Goal: Task Accomplishment & Management: Use online tool/utility

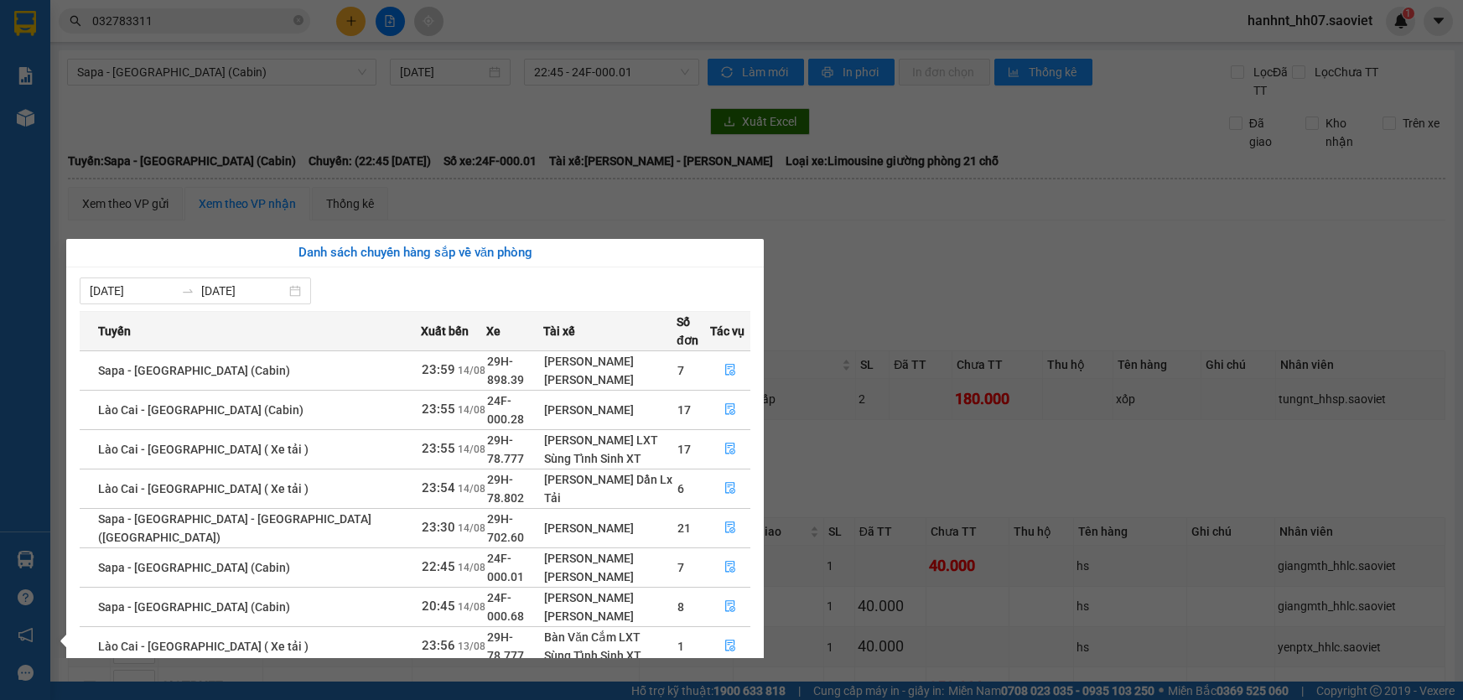
drag, startPoint x: 0, startPoint y: 0, endPoint x: 226, endPoint y: 114, distance: 252.8
click at [563, 140] on section "Kết quả tìm kiếm ( 195 ) Bộ lọc Mã ĐH Trạng thái Món hàng Thu hộ Tổng cước Chưa…" at bounding box center [731, 350] width 1463 height 700
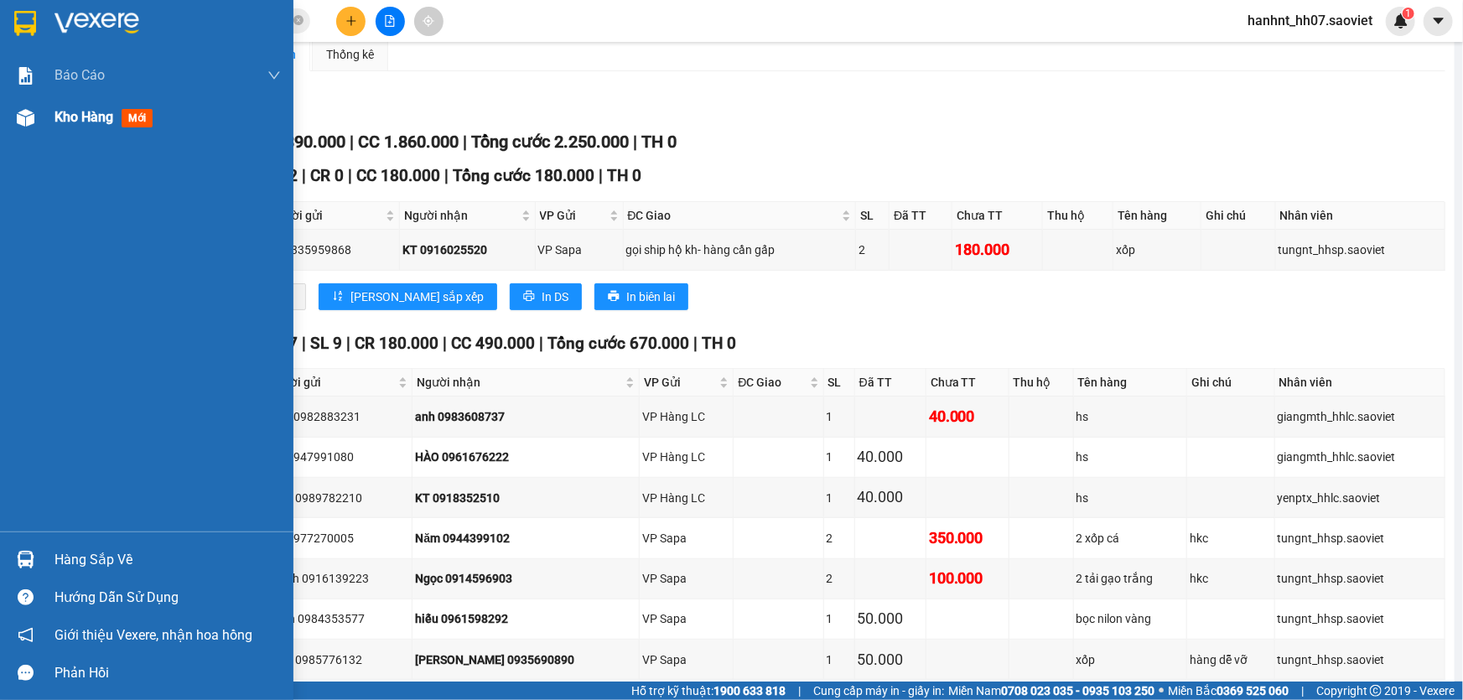
drag, startPoint x: 13, startPoint y: 109, endPoint x: 120, endPoint y: 102, distance: 106.7
click at [12, 109] on div at bounding box center [25, 117] width 29 height 29
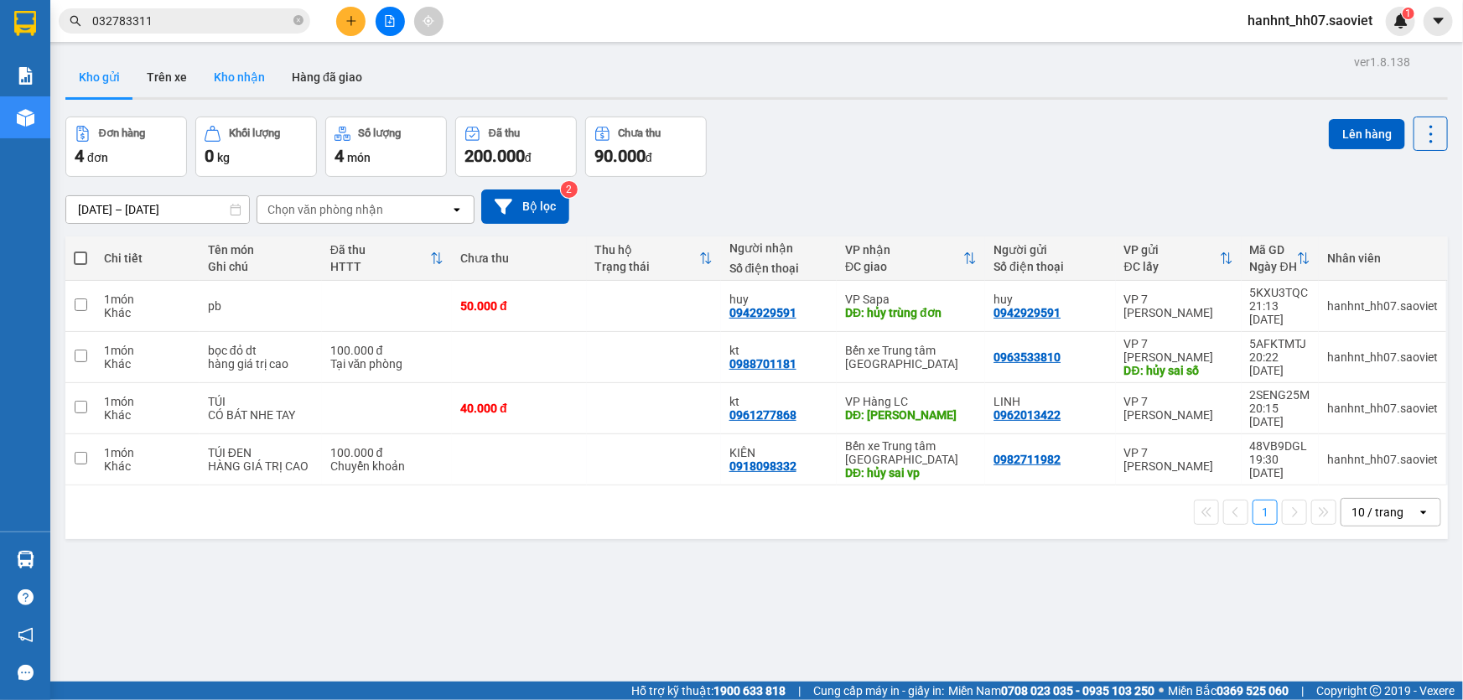
drag, startPoint x: 207, startPoint y: 68, endPoint x: 231, endPoint y: 65, distance: 23.7
click at [213, 68] on button "Kho nhận" at bounding box center [239, 77] width 78 height 40
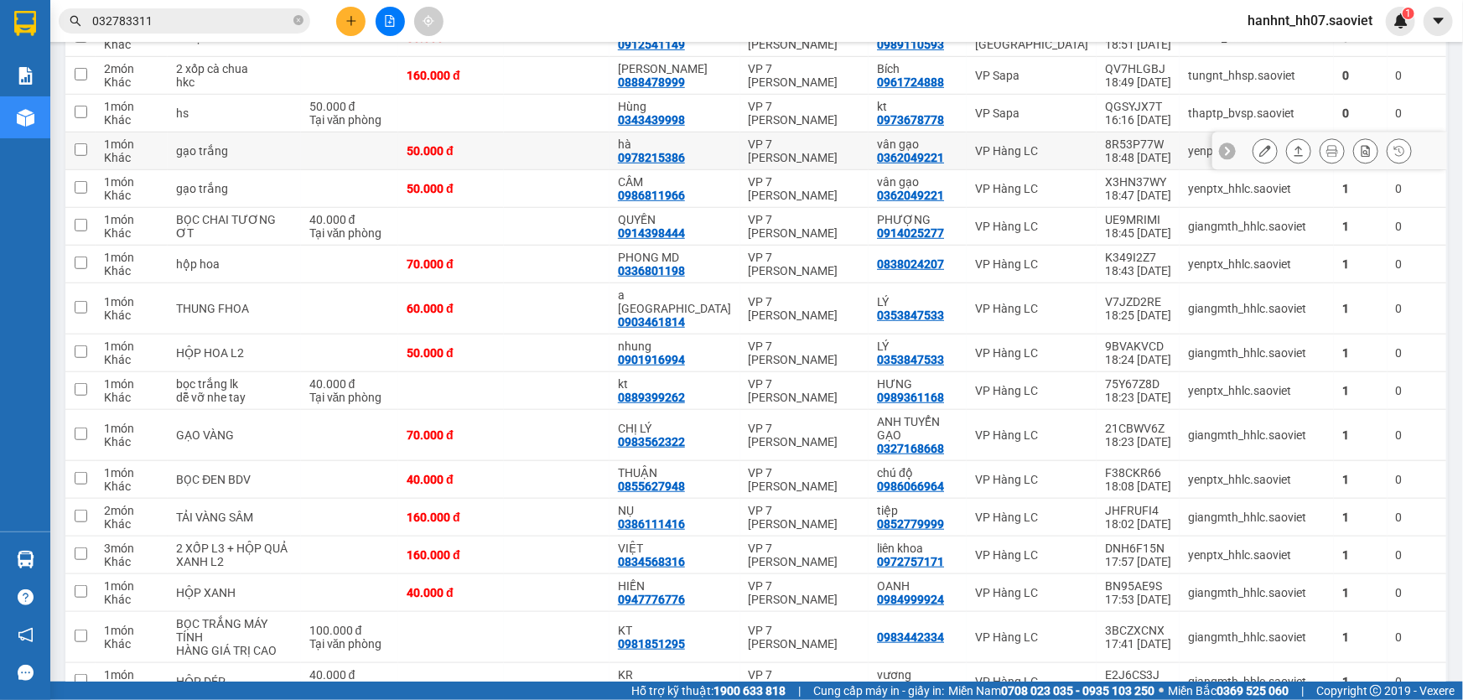
scroll to position [457, 0]
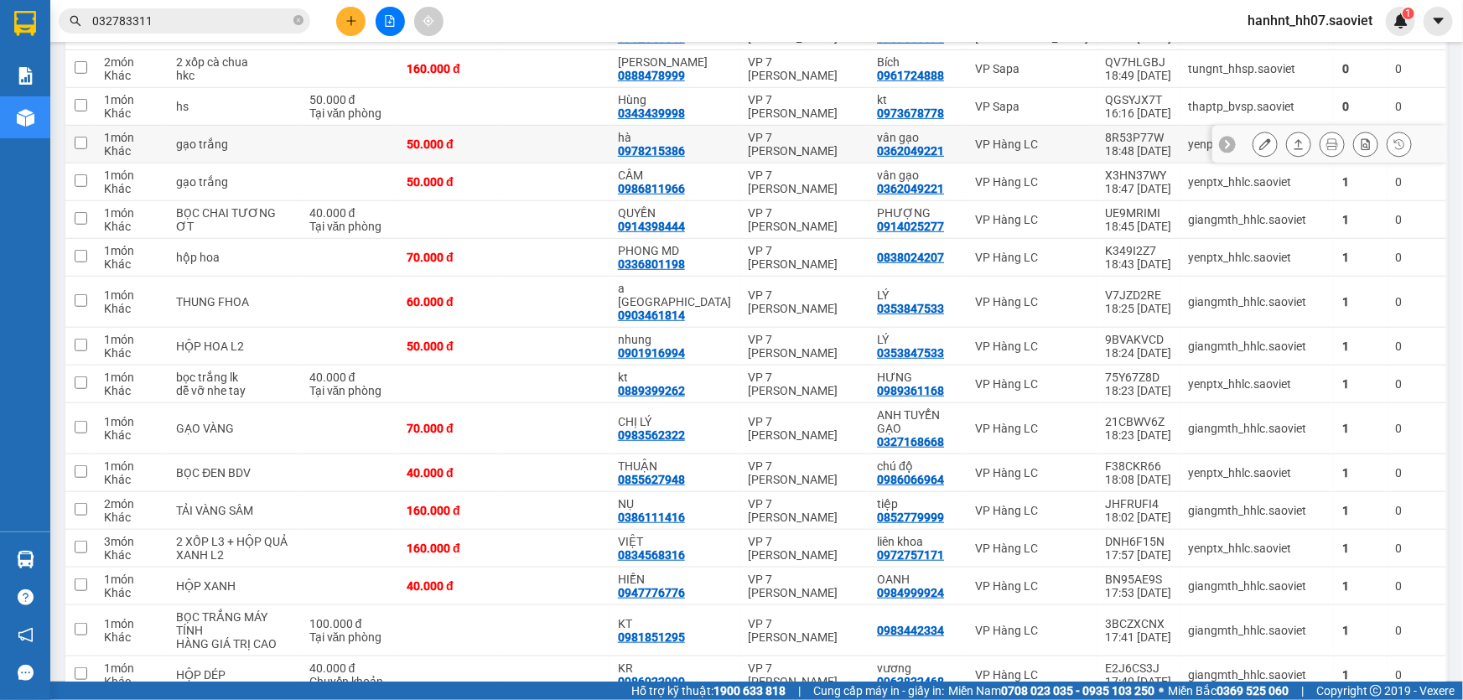
click at [593, 150] on td at bounding box center [557, 145] width 106 height 38
checkbox input "true"
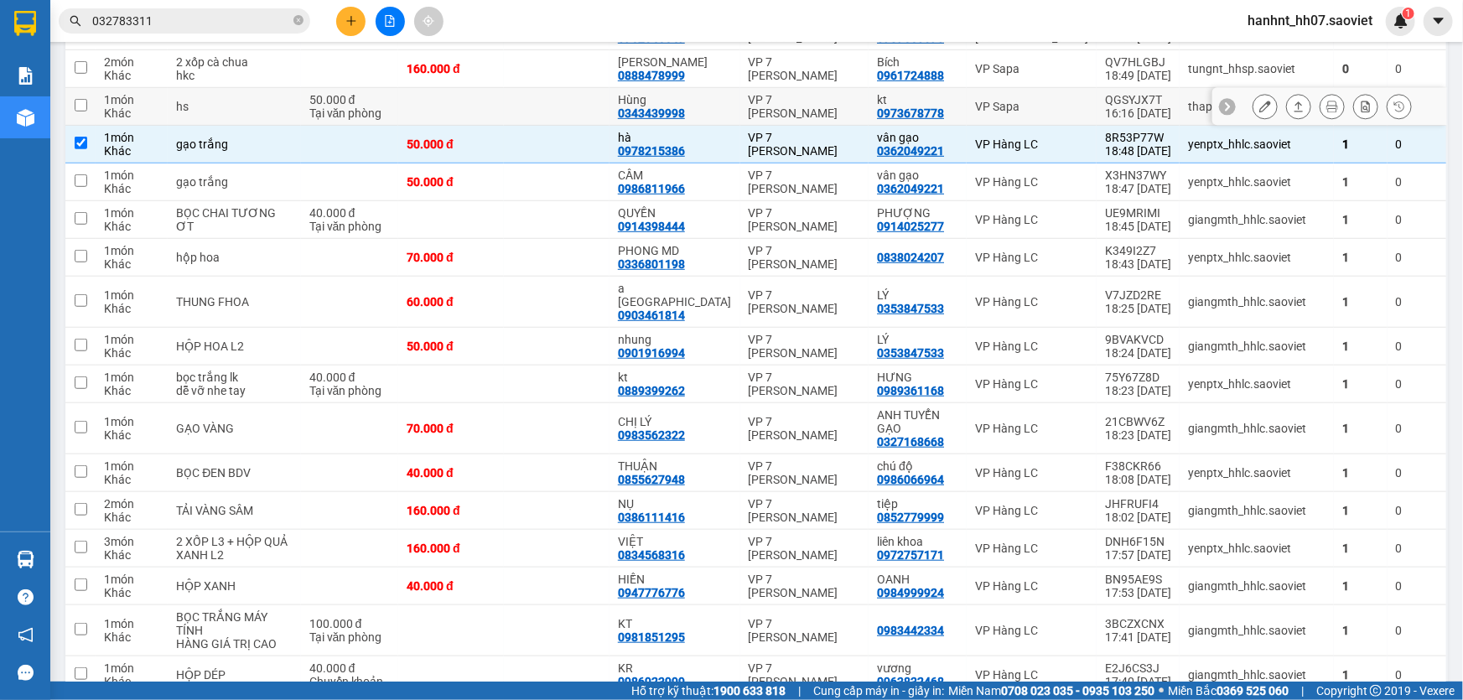
click at [579, 109] on td at bounding box center [557, 107] width 106 height 38
checkbox input "true"
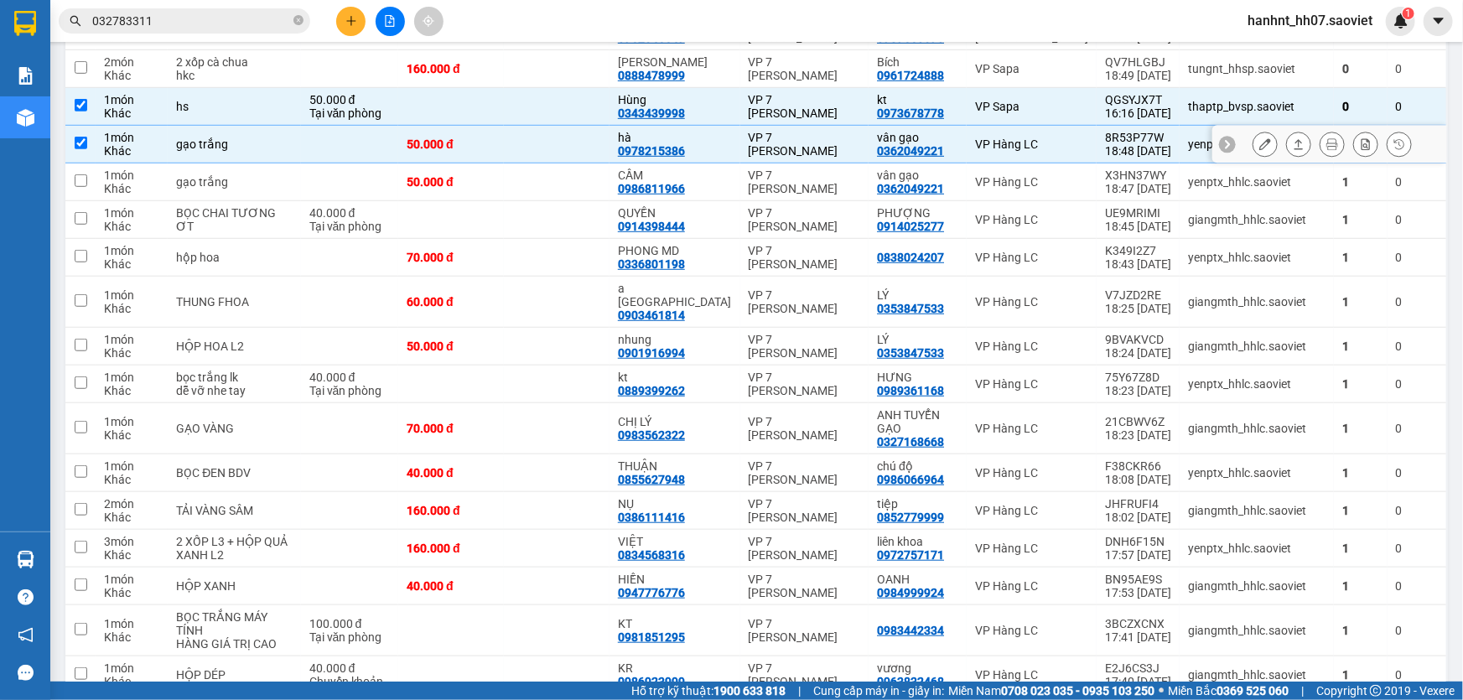
click at [584, 151] on td at bounding box center [557, 145] width 106 height 38
checkbox input "false"
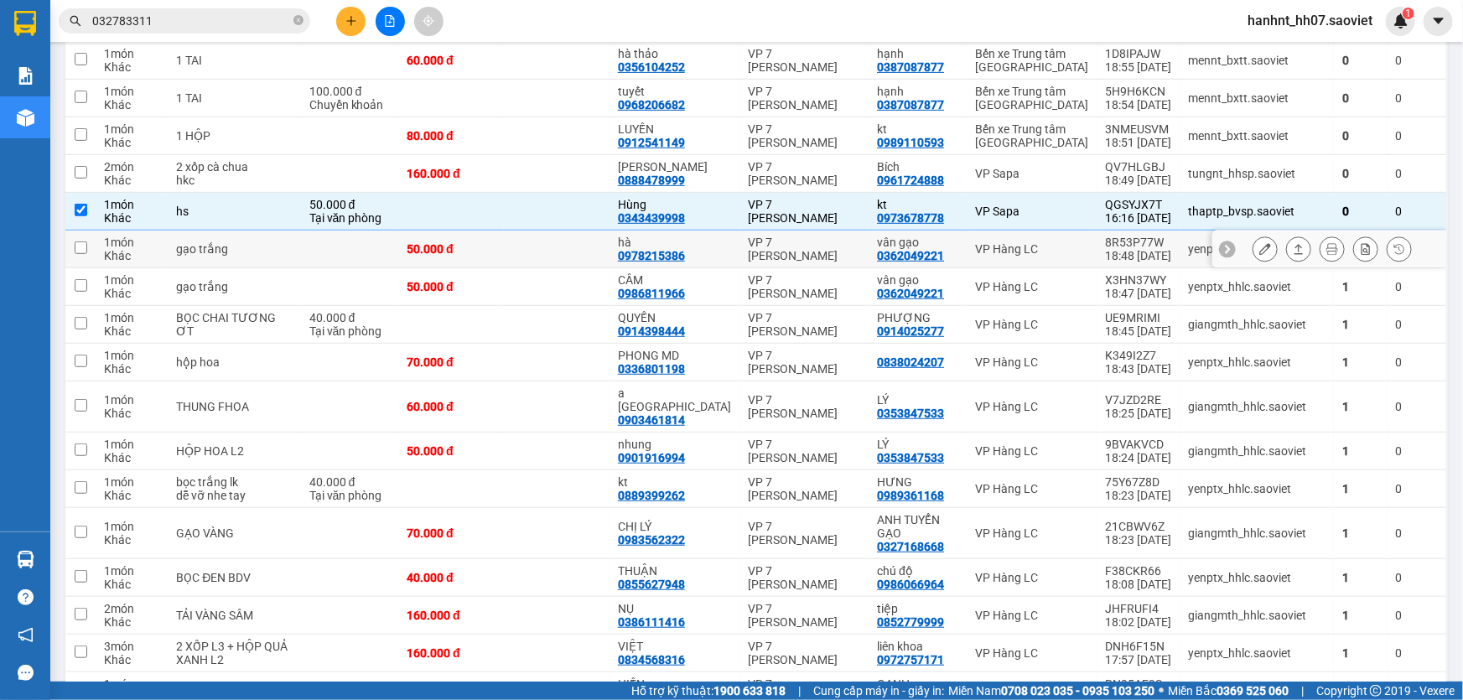
scroll to position [304, 0]
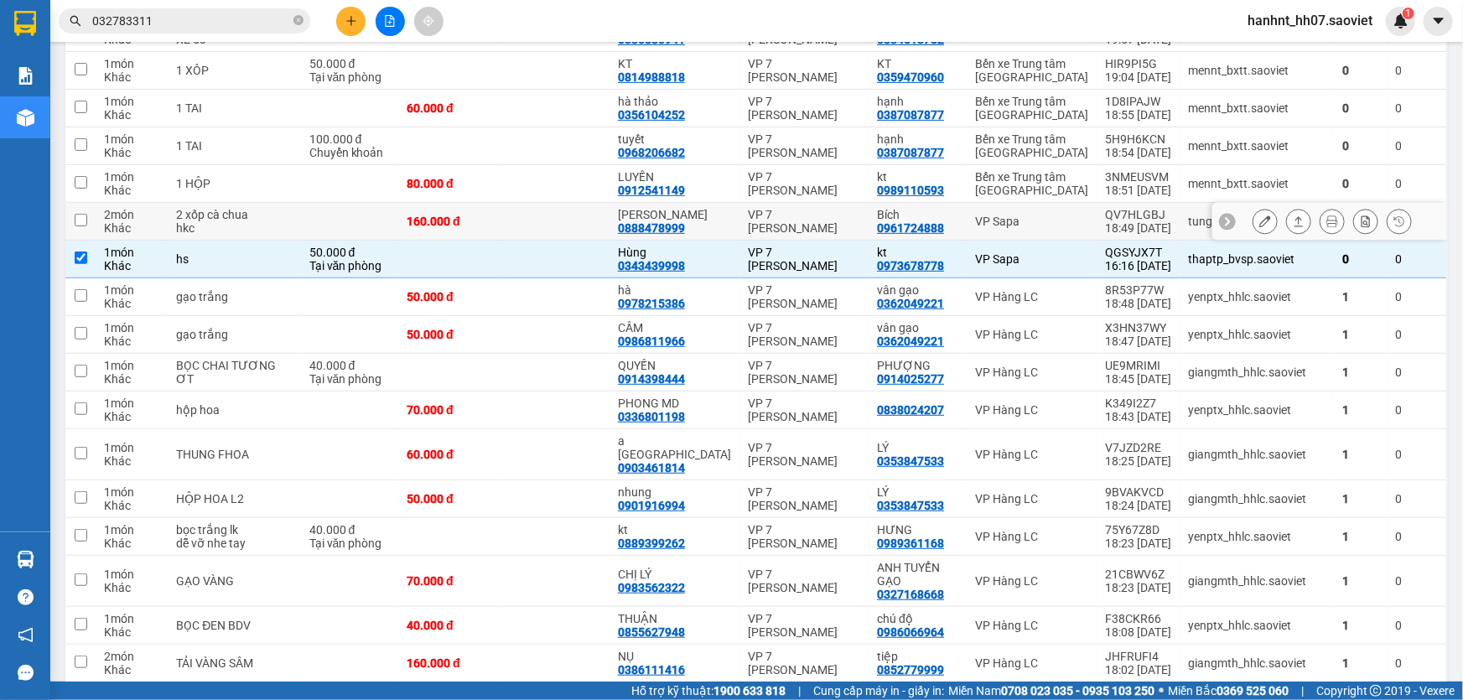
drag, startPoint x: 608, startPoint y: 218, endPoint x: 600, endPoint y: 209, distance: 12.5
click at [607, 219] on td at bounding box center [557, 222] width 106 height 38
checkbox input "true"
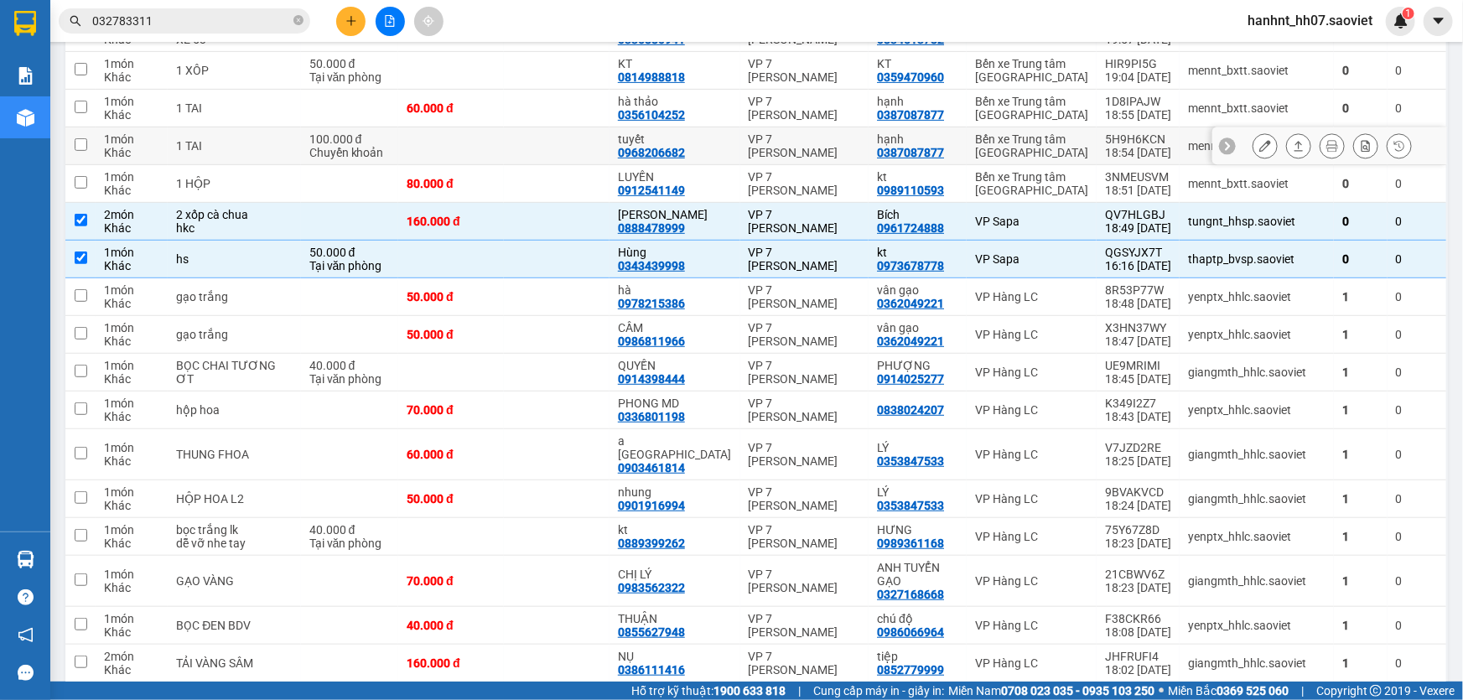
click at [587, 165] on td at bounding box center [557, 146] width 106 height 38
checkbox input "true"
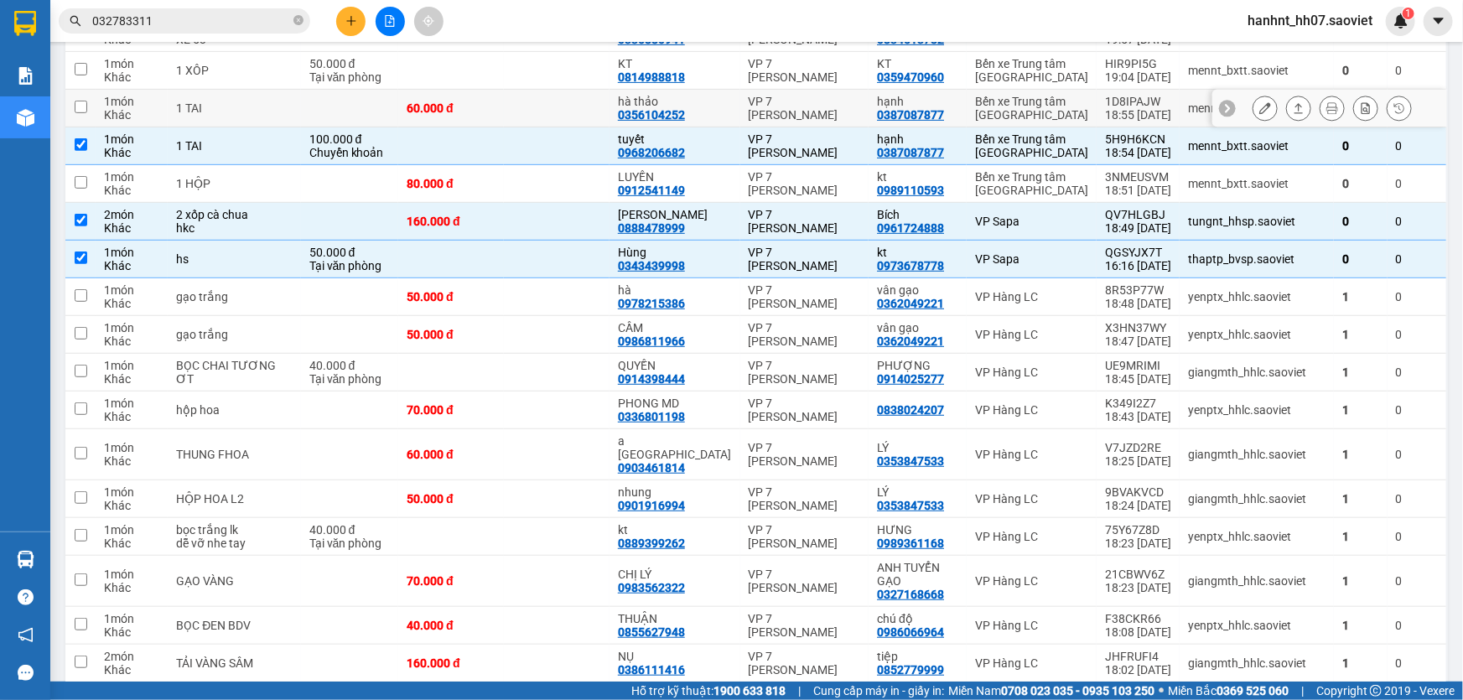
drag, startPoint x: 587, startPoint y: 138, endPoint x: 585, endPoint y: 123, distance: 14.4
click at [587, 127] on td at bounding box center [557, 109] width 106 height 38
checkbox input "true"
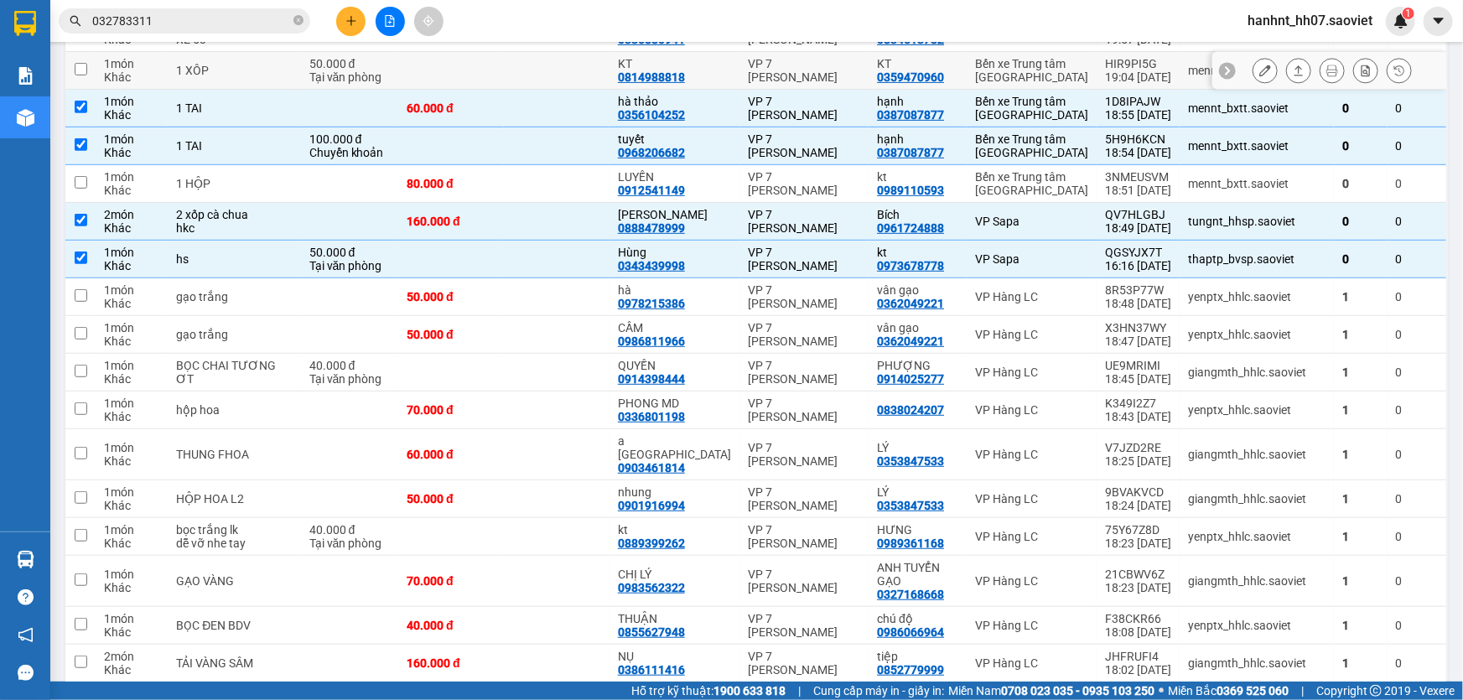
click at [580, 75] on td at bounding box center [557, 71] width 106 height 38
checkbox input "true"
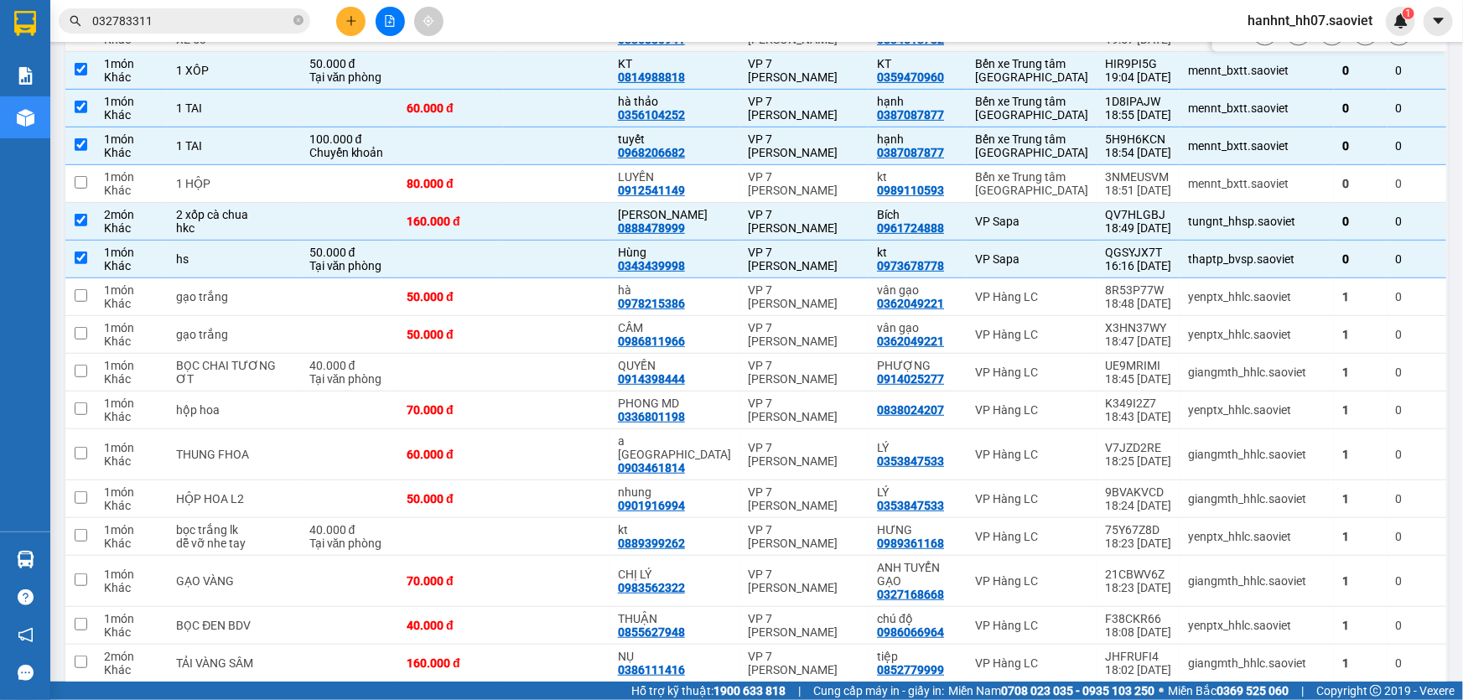
click at [581, 50] on td at bounding box center [557, 33] width 106 height 38
checkbox input "true"
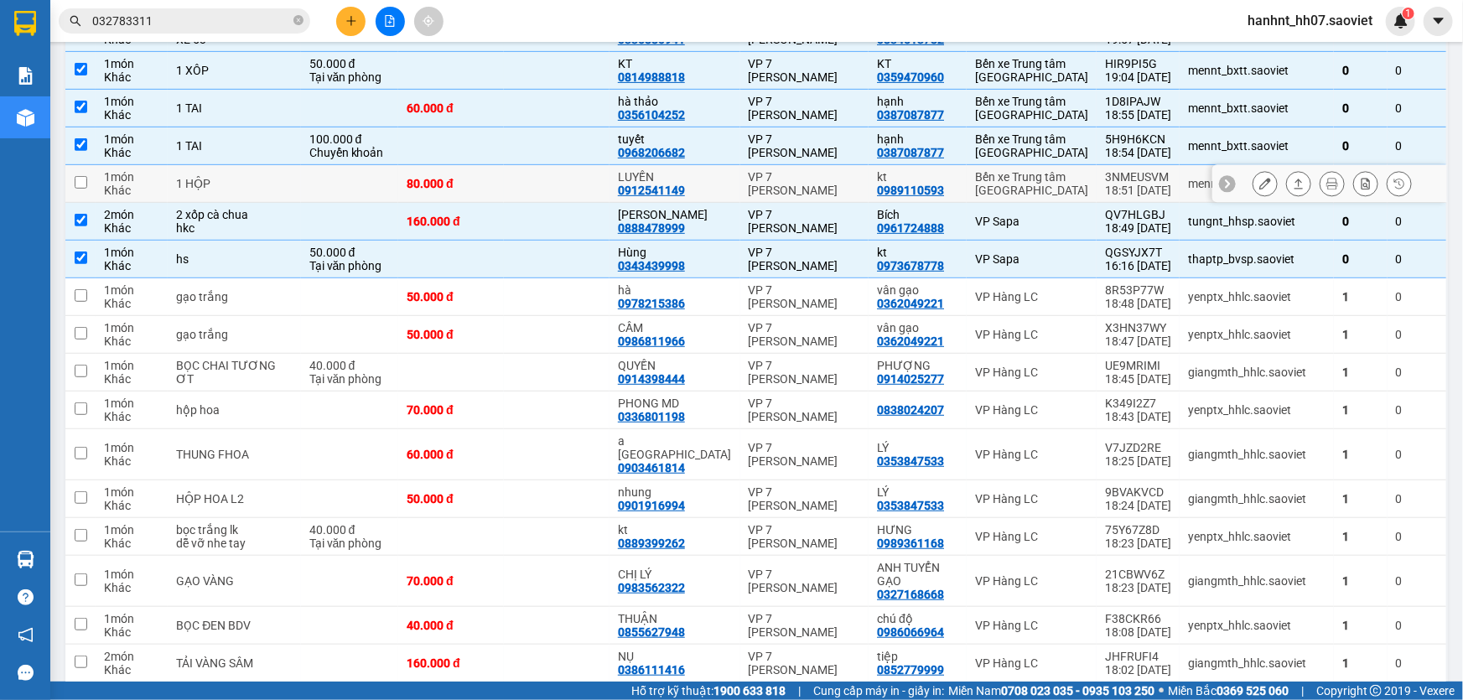
click at [594, 178] on td at bounding box center [557, 184] width 106 height 38
checkbox input "true"
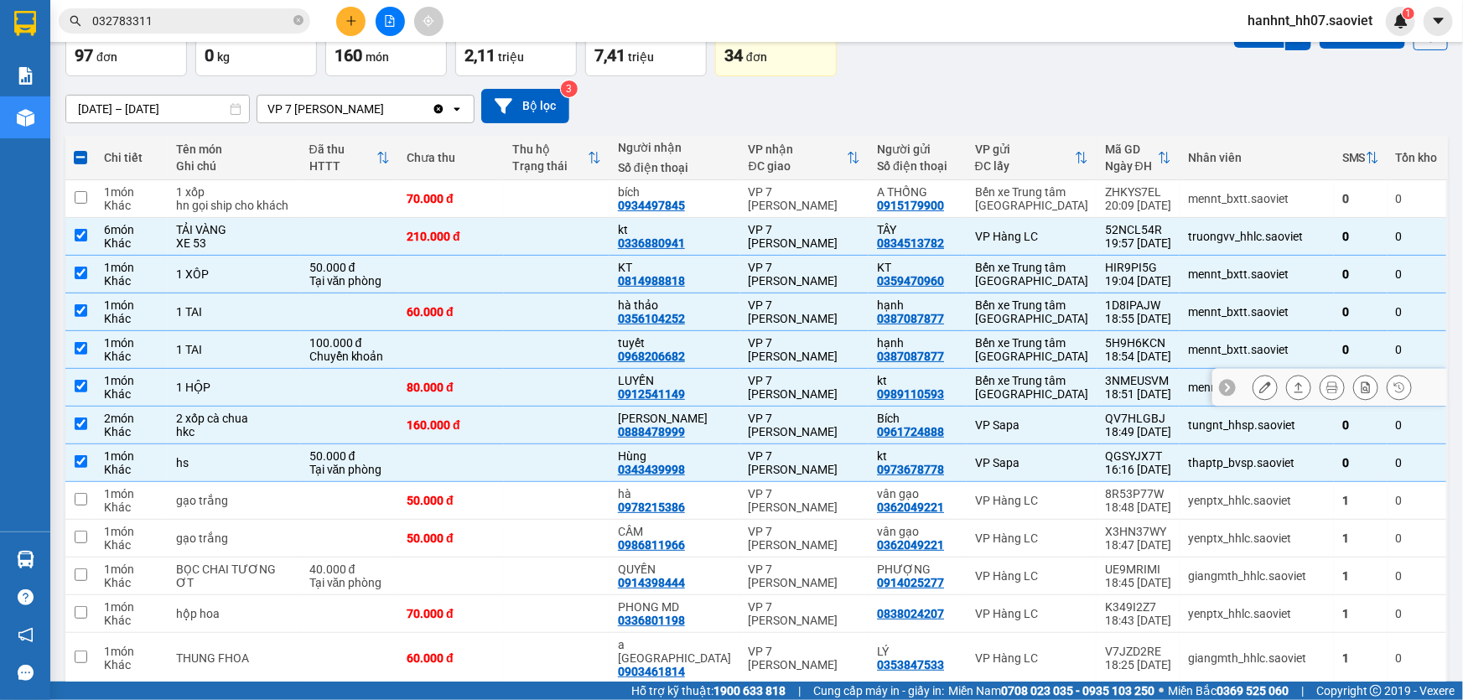
scroll to position [75, 0]
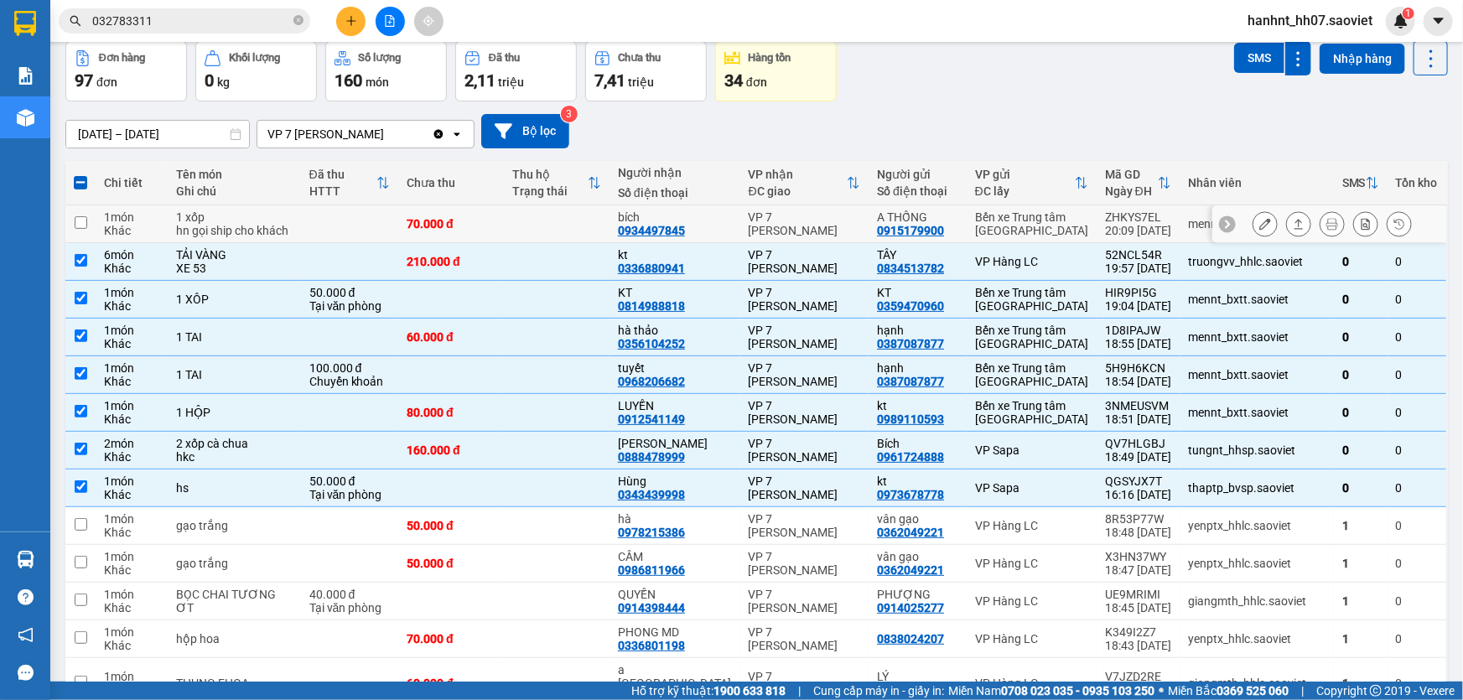
click at [603, 217] on td at bounding box center [557, 224] width 106 height 38
checkbox input "true"
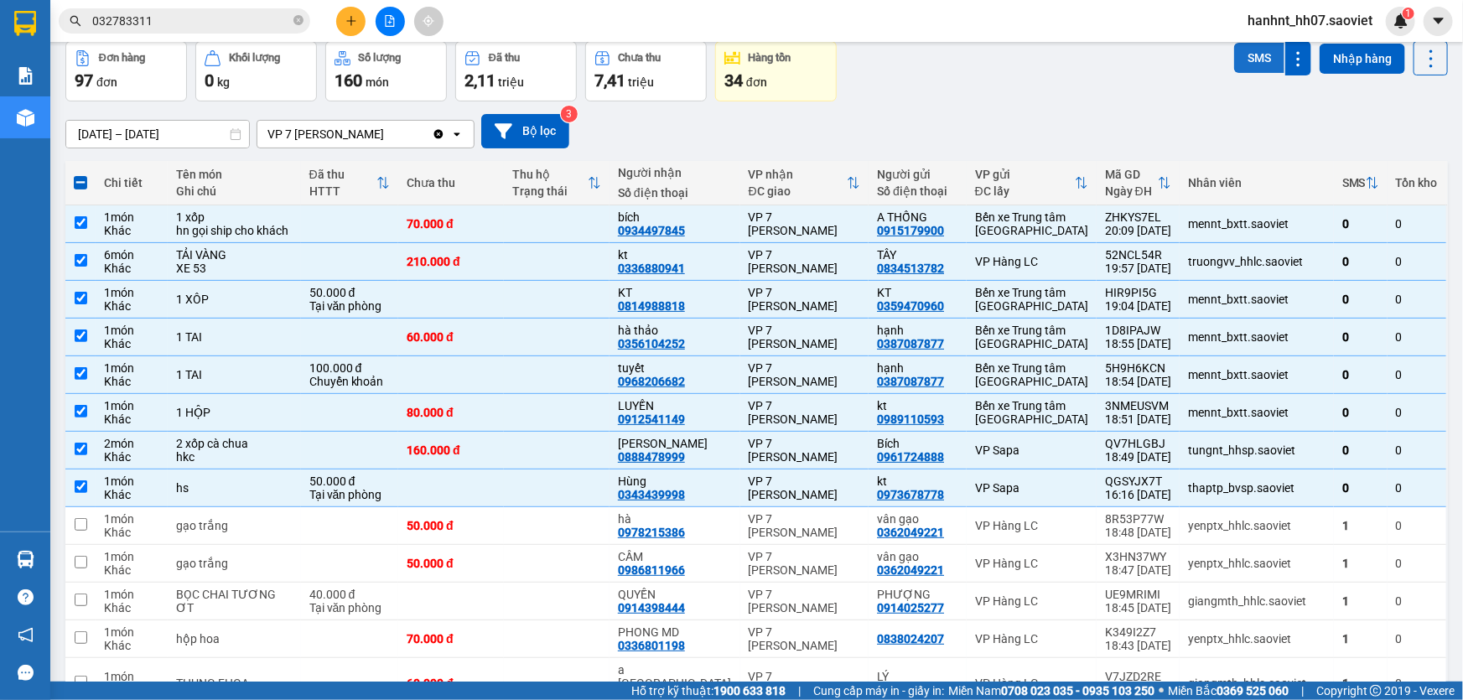
click at [1234, 64] on button "SMS" at bounding box center [1259, 58] width 50 height 30
